Goal: Task Accomplishment & Management: Complete application form

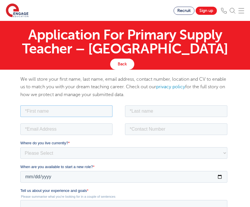
click at [79, 111] on input "text" at bounding box center [66, 111] width 92 height 12
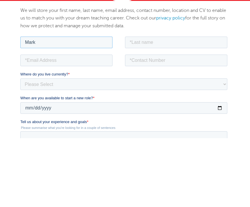
type input "Mark"
click at [176, 41] on input "text" at bounding box center [176, 43] width 102 height 12
type input "[PERSON_NAME]"
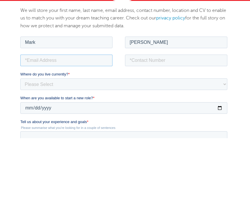
click at [60, 60] on input "email" at bounding box center [66, 61] width 92 height 12
type input "[PERSON_NAME][EMAIL_ADDRESS][DOMAIN_NAME]"
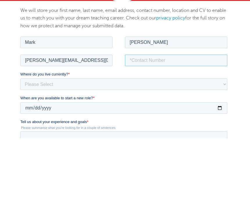
click at [157, 60] on input "tel" at bounding box center [176, 61] width 102 height 12
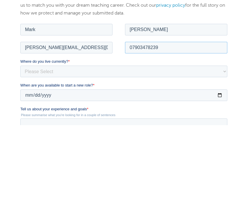
type input "07903478239"
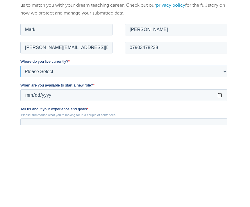
click at [223, 71] on select "Please Select [GEOGRAPHIC_DATA] [GEOGRAPHIC_DATA] [GEOGRAPHIC_DATA] [GEOGRAPHIC…" at bounding box center [123, 71] width 207 height 12
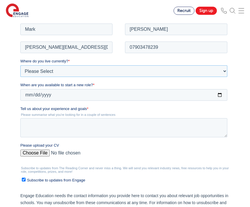
select select "UK"
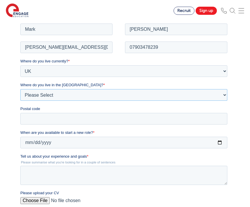
click at [75, 96] on select "Please Select Overseas [GEOGRAPHIC_DATA] [GEOGRAPHIC_DATA] [GEOGRAPHIC_DATA] [G…" at bounding box center [123, 95] width 207 height 12
select select "[GEOGRAPHIC_DATA]"
click at [85, 118] on input "Postal code" at bounding box center [123, 119] width 207 height 12
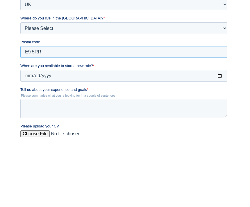
type input "E9 5RR"
click at [92, 78] on input "When are you available to start a new role? *" at bounding box center [123, 76] width 207 height 12
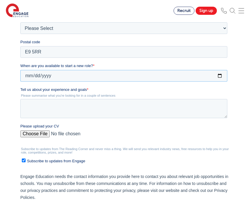
type input "[DATE]"
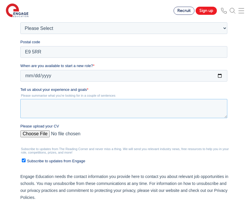
click at [56, 105] on textarea "Tell us about your experience and goals *" at bounding box center [123, 108] width 207 height 19
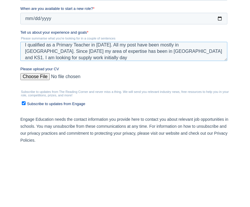
scroll to position [0, 0]
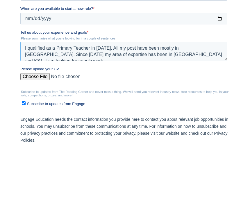
click at [173, 55] on textarea "I qualified as a Primary Teacher in [DATE]. All my post have been mostly in [GE…" at bounding box center [123, 51] width 207 height 19
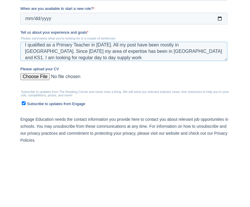
click at [72, 59] on textarea "I qualified as a Primary Teacher in [DATE]. All my post have been mostly in [GE…" at bounding box center [123, 51] width 207 height 19
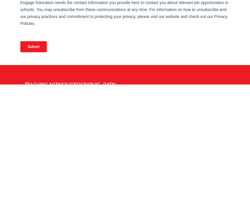
scroll to position [216, 0]
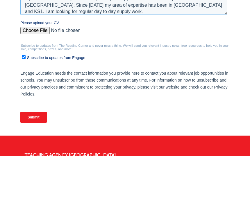
type textarea "I qualified as a Primary Teacher in [DATE]. All my post have been mostly in [GE…"
click at [37, 31] on input "Please upload your CV" at bounding box center [123, 33] width 207 height 12
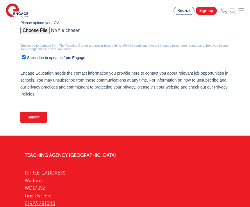
type input "C:\fakepath\MV CV 09:2025 LATEST.docx"
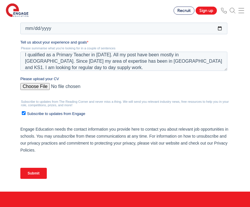
scroll to position [217, 0]
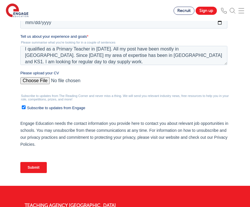
click at [34, 170] on input "Submit" at bounding box center [33, 167] width 26 height 11
